Goal: Check status: Check status

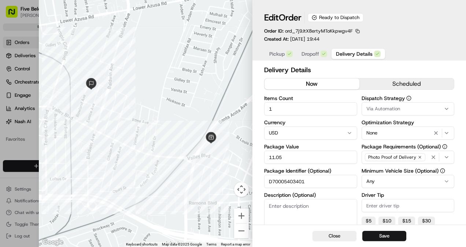
scroll to position [184, 0]
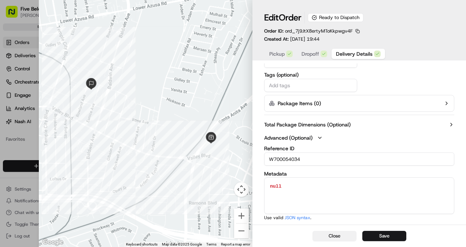
click at [341, 236] on button "Close" at bounding box center [334, 236] width 44 height 10
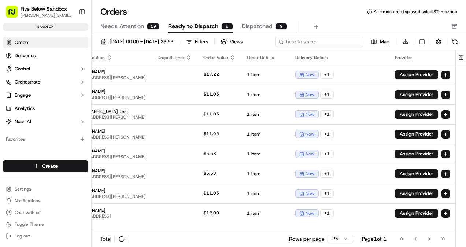
click at [311, 42] on div "[DATE] 00:00 - [DATE] 23:59 Filters Views Map Download" at bounding box center [279, 43] width 374 height 14
paste input "D70005408101"
type input "D70005408101"
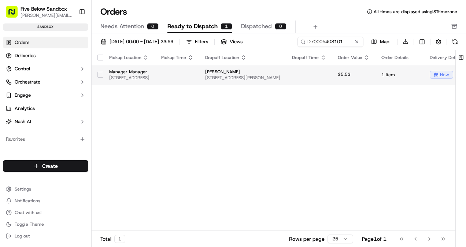
click at [234, 96] on div "Pickup Location Pickup Time Dropoff Location Dropoff Time Order Value Order Det…" at bounding box center [355, 140] width 526 height 181
click at [259, 78] on span "[STREET_ADDRESS][PERSON_NAME]" at bounding box center [242, 78] width 75 height 6
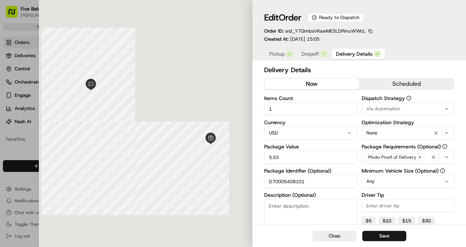
scroll to position [105, 0]
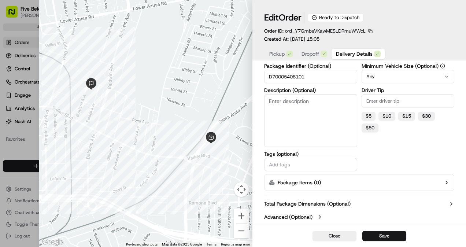
click at [297, 215] on label "Advanced (Optional)" at bounding box center [288, 216] width 48 height 7
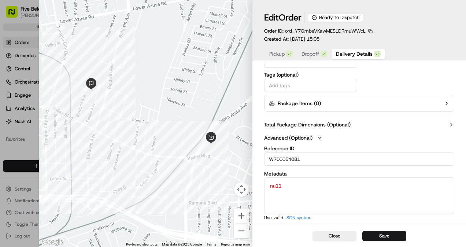
click at [283, 156] on input "W700054081" at bounding box center [359, 158] width 190 height 13
